Goal: Information Seeking & Learning: Find specific page/section

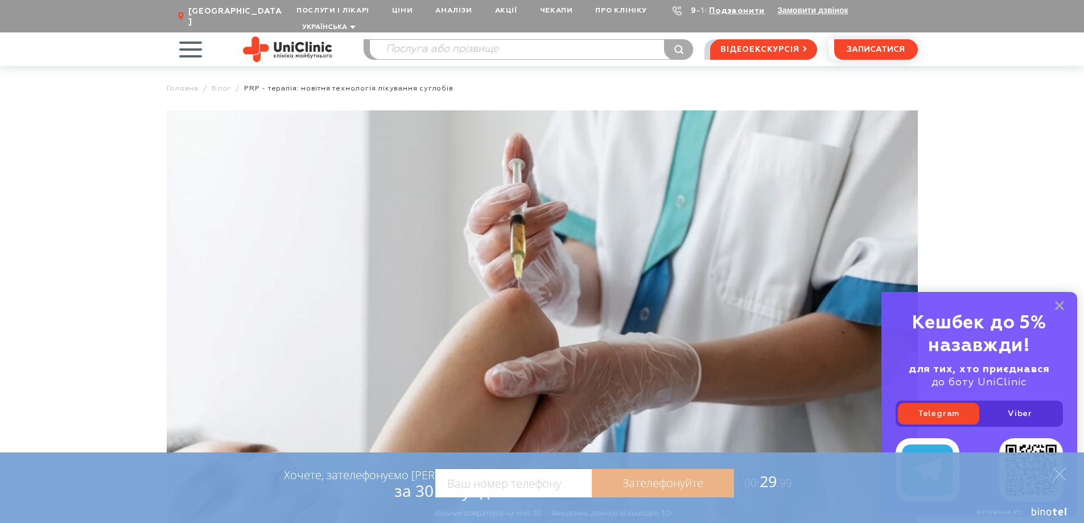
click at [693, 11] on link "9-103" at bounding box center [703, 11] width 25 height 8
click at [674, 13] on use at bounding box center [677, 10] width 9 height 9
click at [736, 13] on link "Подзвонити" at bounding box center [737, 11] width 56 height 8
click at [312, 281] on img at bounding box center [542, 333] width 751 height 446
click at [240, 296] on img at bounding box center [542, 333] width 751 height 446
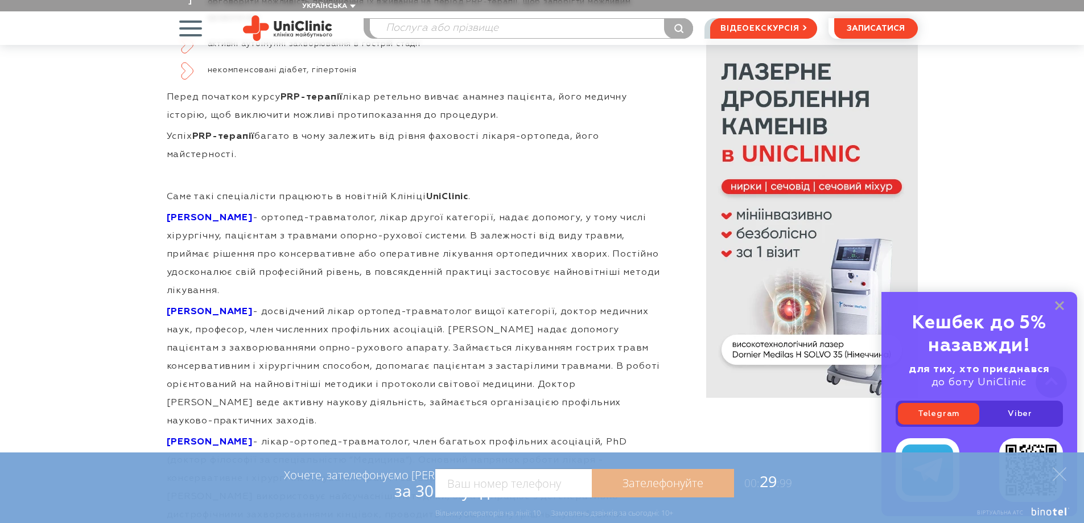
scroll to position [3073, 0]
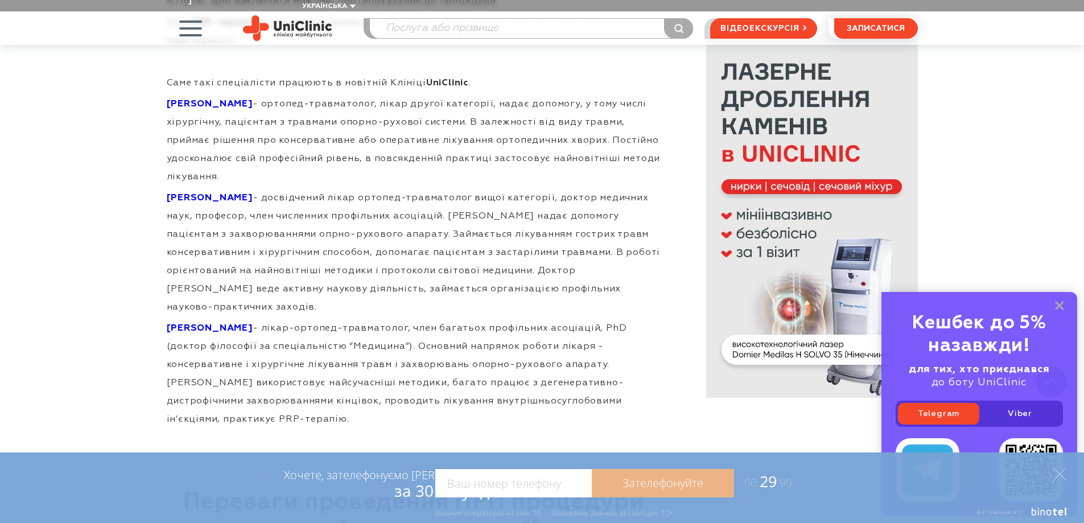
click at [197, 100] on strong "Каганець Станіслав Вікторович" at bounding box center [210, 104] width 86 height 9
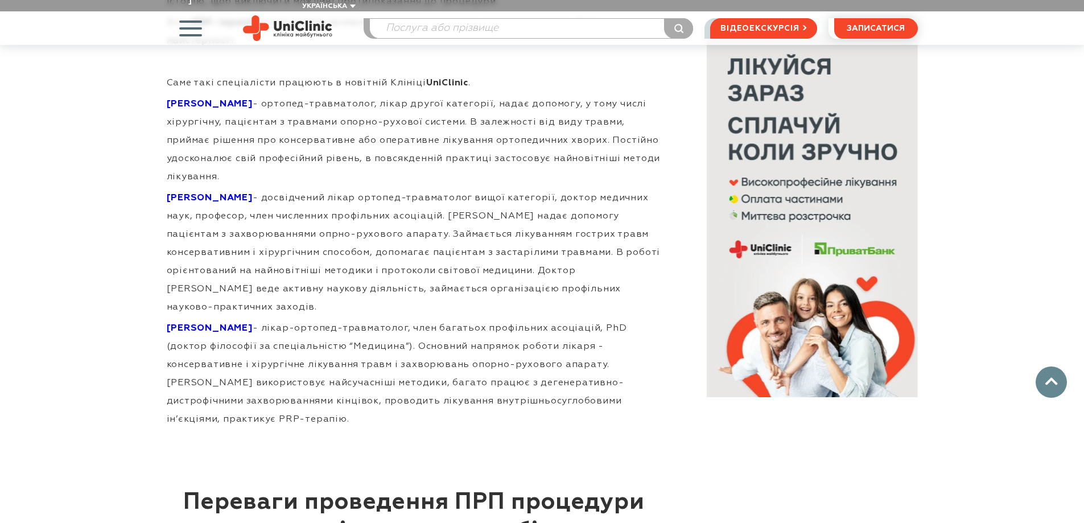
click at [197, 193] on strong "Чорний Вадим Миколайович" at bounding box center [210, 197] width 86 height 9
click at [215, 324] on link "[PERSON_NAME]" at bounding box center [210, 328] width 86 height 9
click at [201, 193] on strong "[PERSON_NAME]" at bounding box center [210, 197] width 86 height 9
click at [186, 100] on strong "Каганець Станіслав Вікторович" at bounding box center [210, 104] width 86 height 9
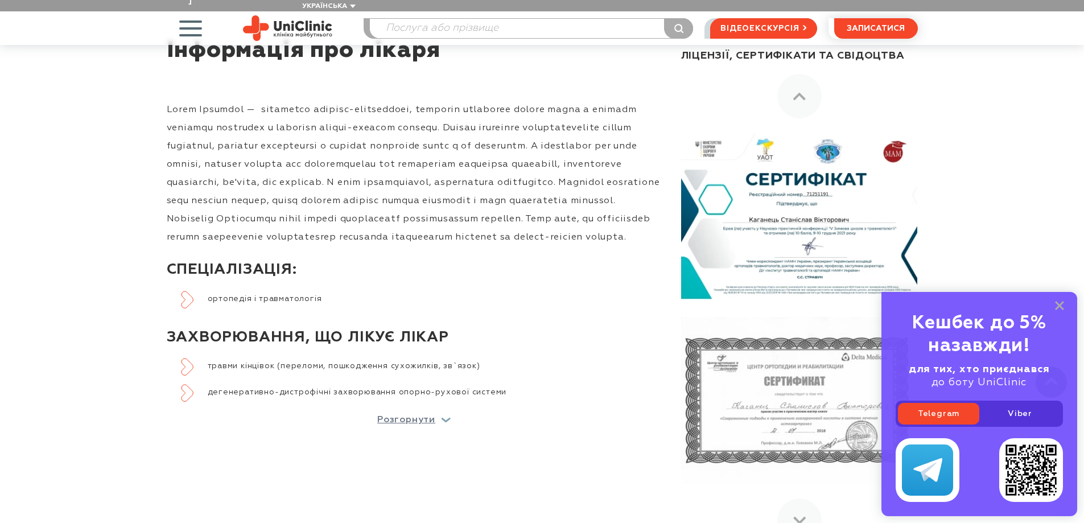
scroll to position [569, 0]
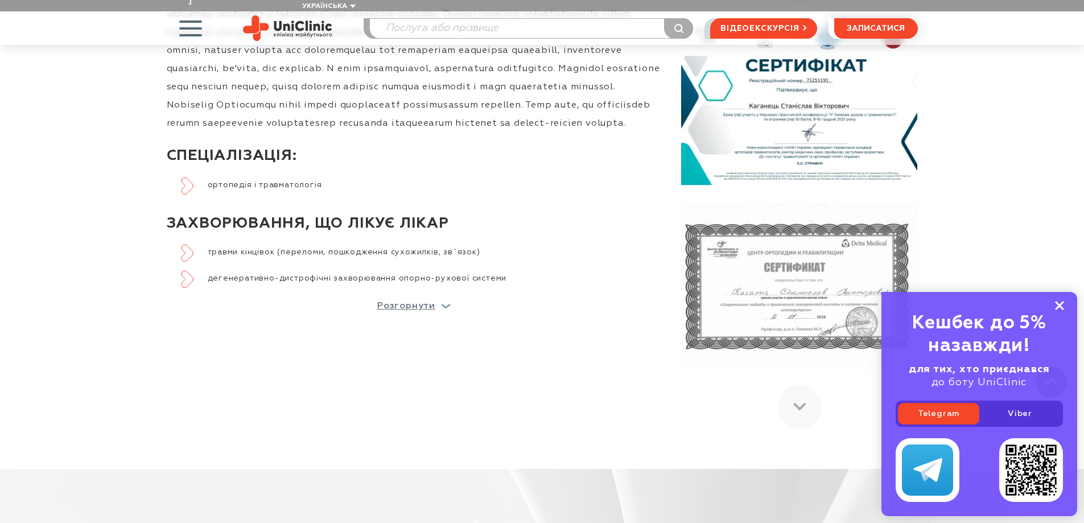
click at [1061, 307] on rect at bounding box center [1059, 305] width 9 height 9
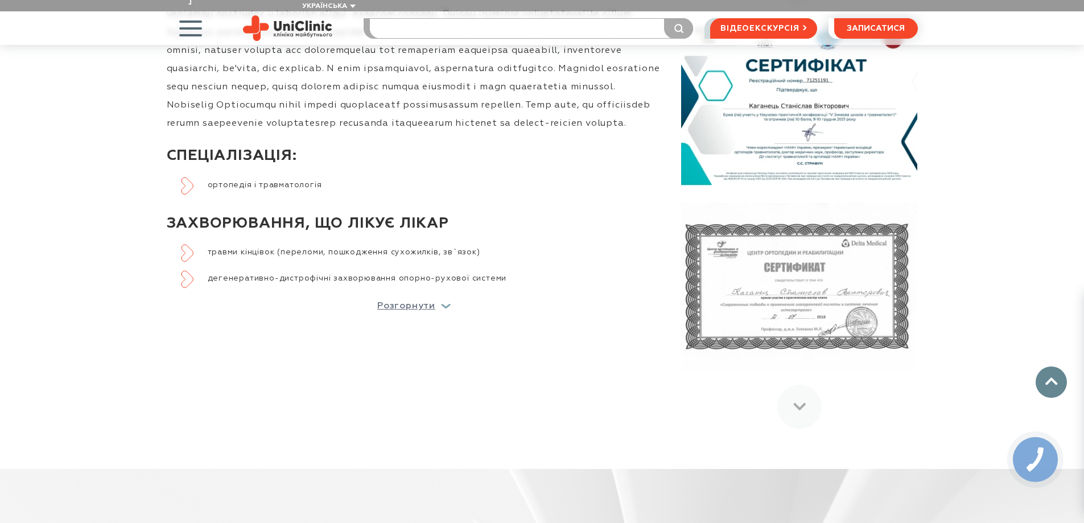
click at [411, 19] on input "search" at bounding box center [531, 28] width 323 height 19
type input "т"
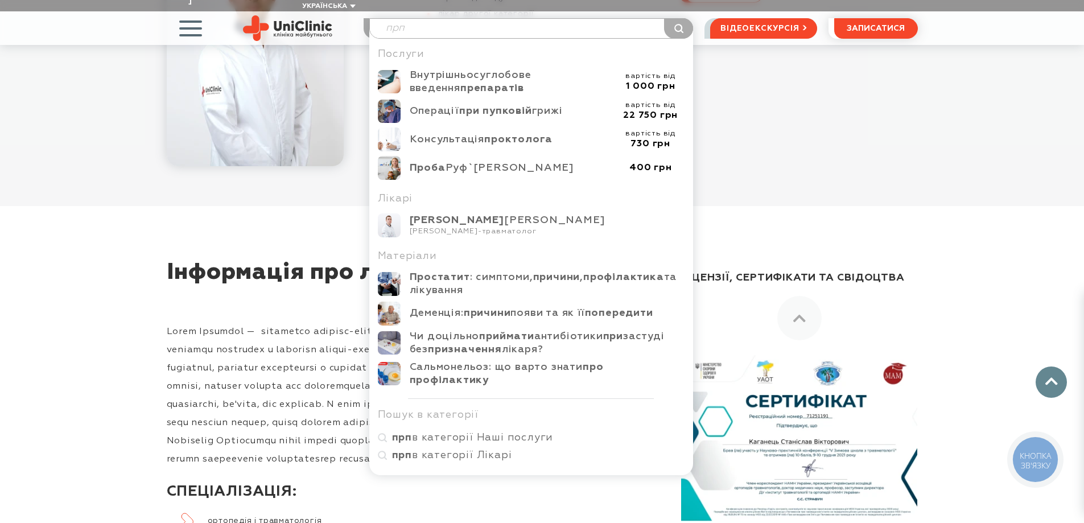
scroll to position [228, 0]
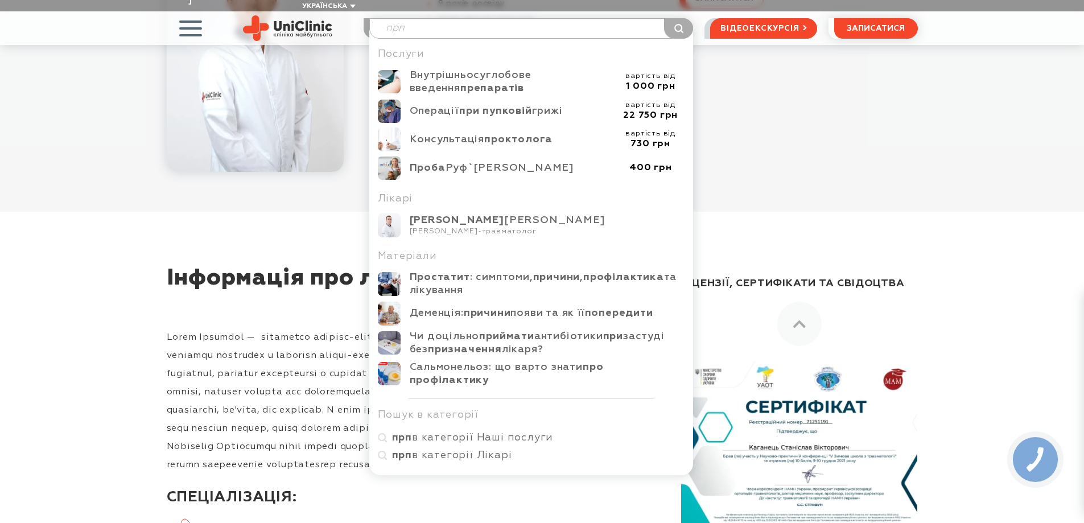
click at [748, 105] on div "Каганець Станіслав Вікторович Лікар ортопед-травматолог 9 років досвіду лікар д…" at bounding box center [657, 39] width 522 height 266
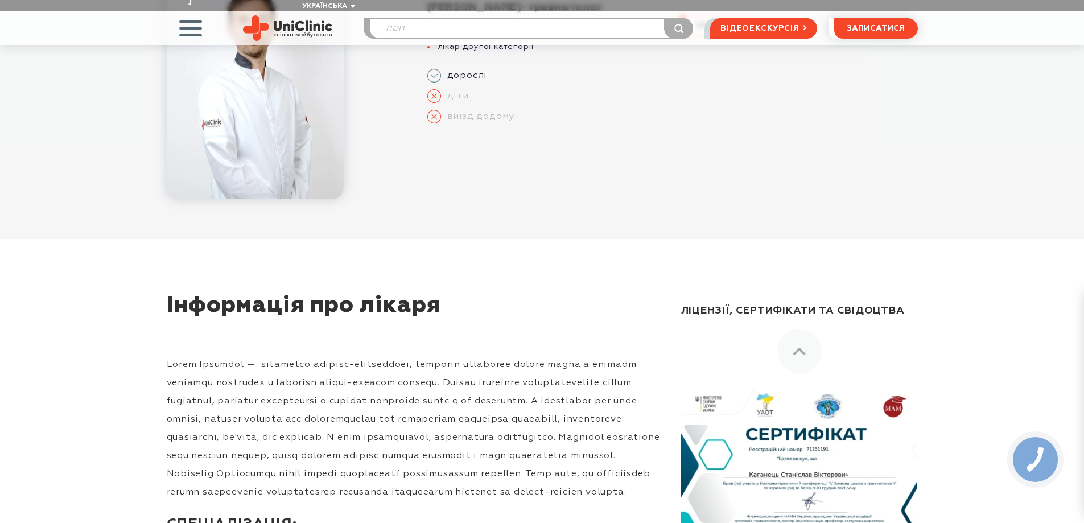
scroll to position [0, 0]
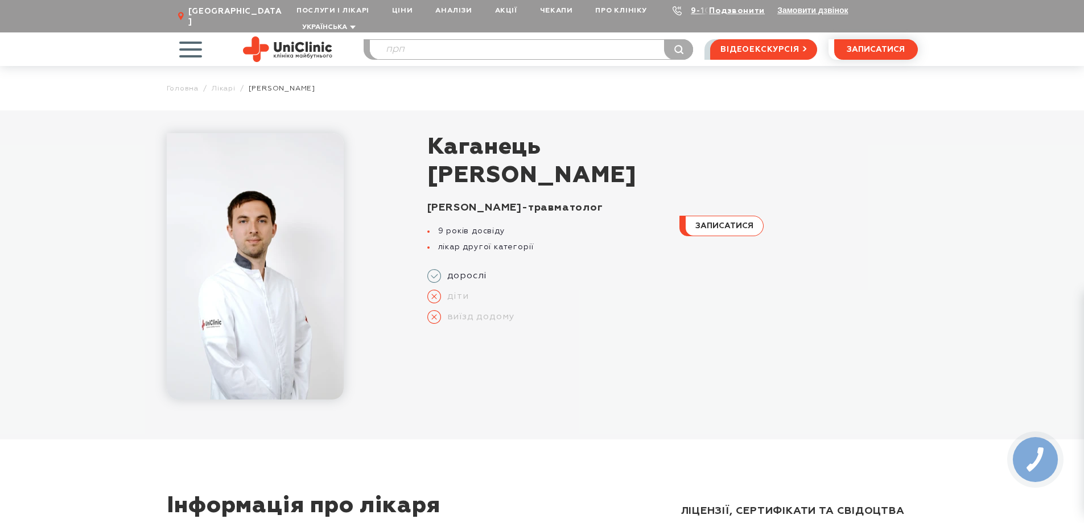
drag, startPoint x: 413, startPoint y: 41, endPoint x: 358, endPoint y: 38, distance: 54.7
click at [358, 38] on div "Послуги і лікарі Oнлайн-консультації Послуги Лікарі Аналізи Обладнання Контакти…" at bounding box center [542, 49] width 751 height 34
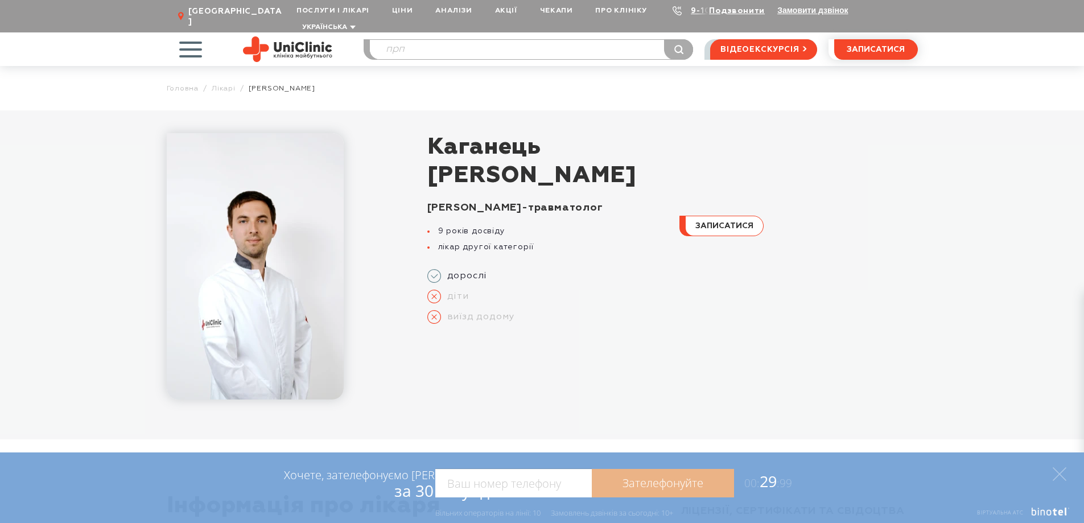
drag, startPoint x: 373, startPoint y: 43, endPoint x: 343, endPoint y: 49, distance: 30.2
click at [343, 49] on div "Послуги і лікарі Oнлайн-консультації Послуги Лікарі Аналізи Обладнання Контакти…" at bounding box center [542, 49] width 751 height 34
type input "сивол"
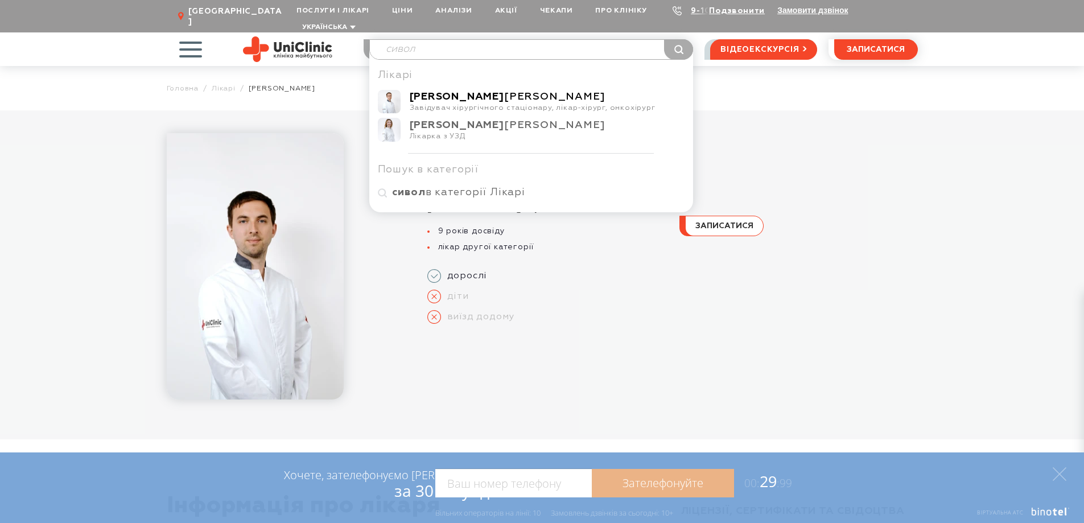
click at [421, 92] on b "[PERSON_NAME]" at bounding box center [457, 97] width 94 height 10
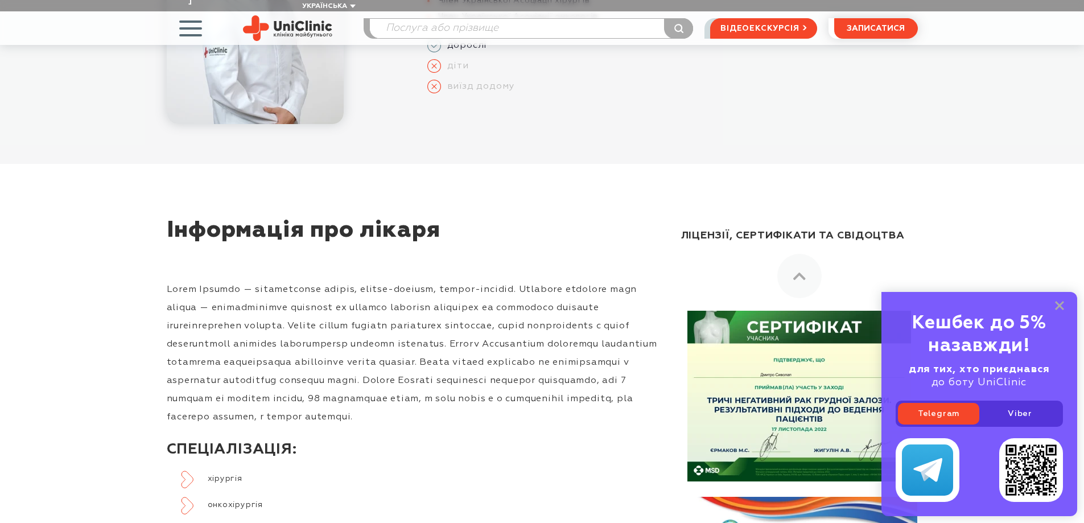
scroll to position [228, 0]
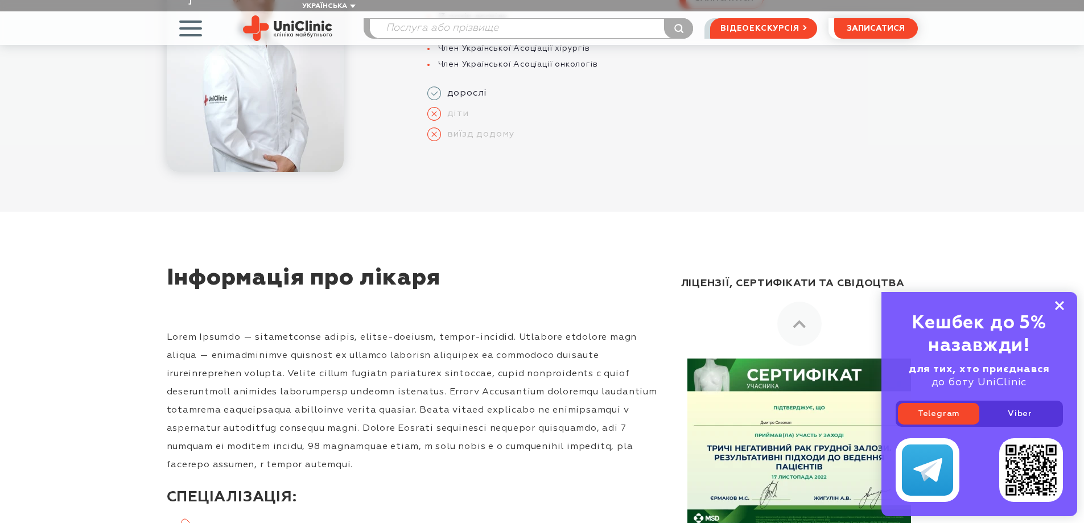
click at [1058, 303] on rect at bounding box center [1059, 305] width 9 height 9
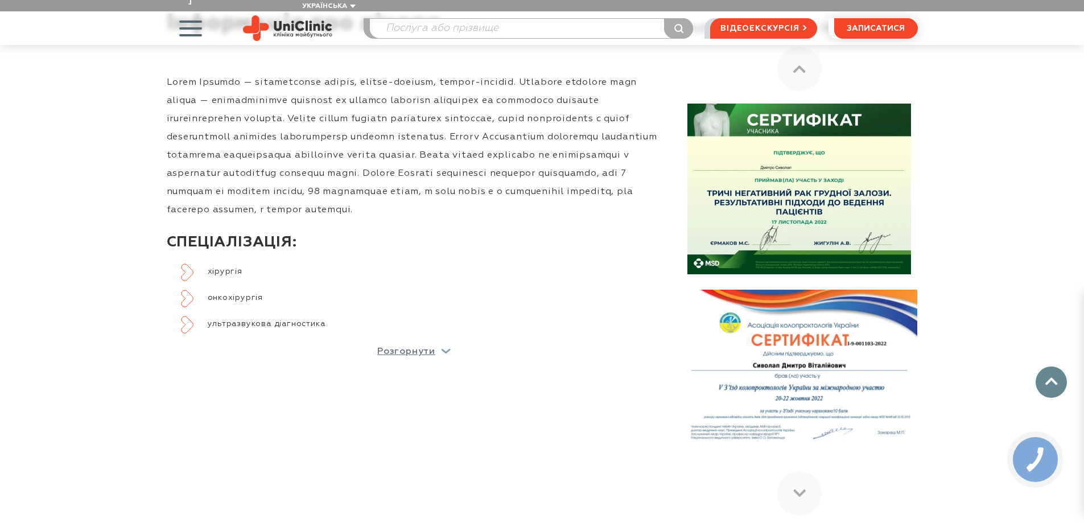
scroll to position [455, 0]
